Goal: Information Seeking & Learning: Find specific fact

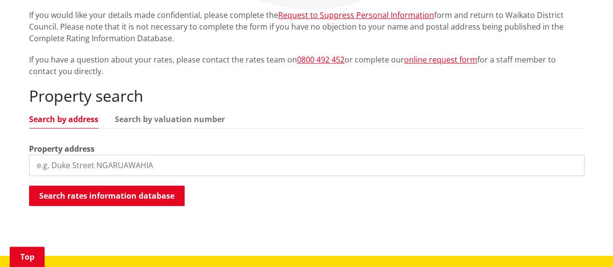
scroll to position [291, 0]
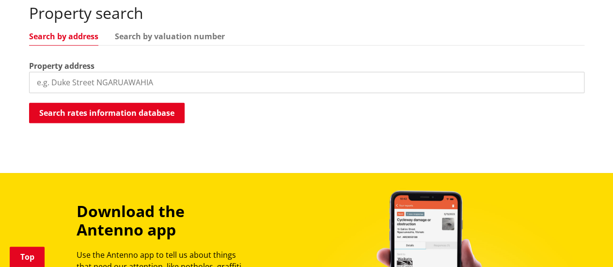
click at [170, 82] on input "search" at bounding box center [306, 82] width 555 height 21
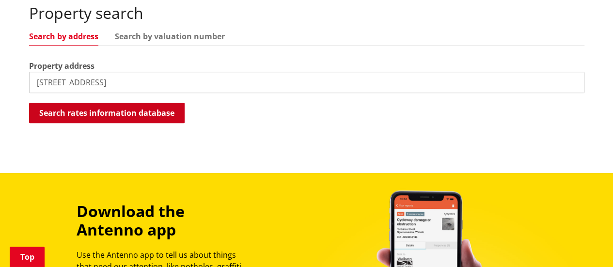
type input "[STREET_ADDRESS]"
click at [80, 118] on button "Search rates information database" at bounding box center [106, 113] width 155 height 20
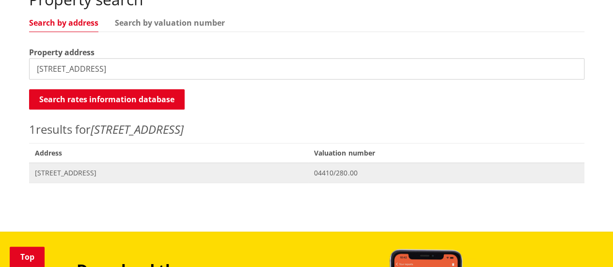
scroll to position [339, 0]
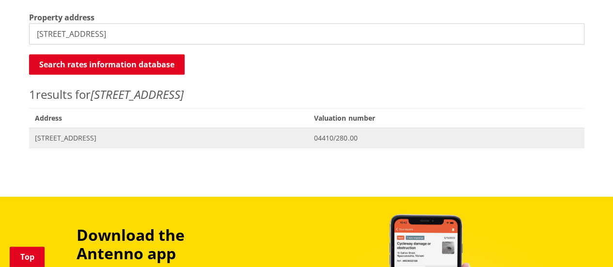
drag, startPoint x: 81, startPoint y: 139, endPoint x: 144, endPoint y: 141, distance: 62.5
click at [82, 140] on span "[STREET_ADDRESS]" at bounding box center [169, 138] width 268 height 10
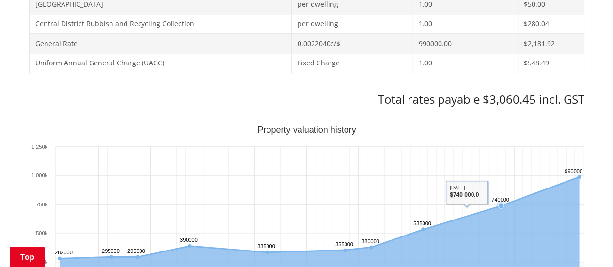
scroll to position [387, 0]
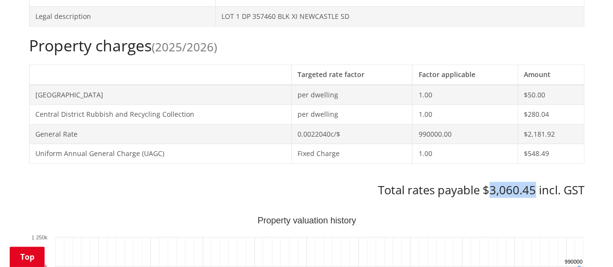
drag, startPoint x: 489, startPoint y: 189, endPoint x: 534, endPoint y: 189, distance: 44.6
click at [534, 189] on h3 "Total rates payable $3,060.45 incl. GST" at bounding box center [306, 190] width 555 height 14
copy h3 "3,060.45"
